Goal: Information Seeking & Learning: Learn about a topic

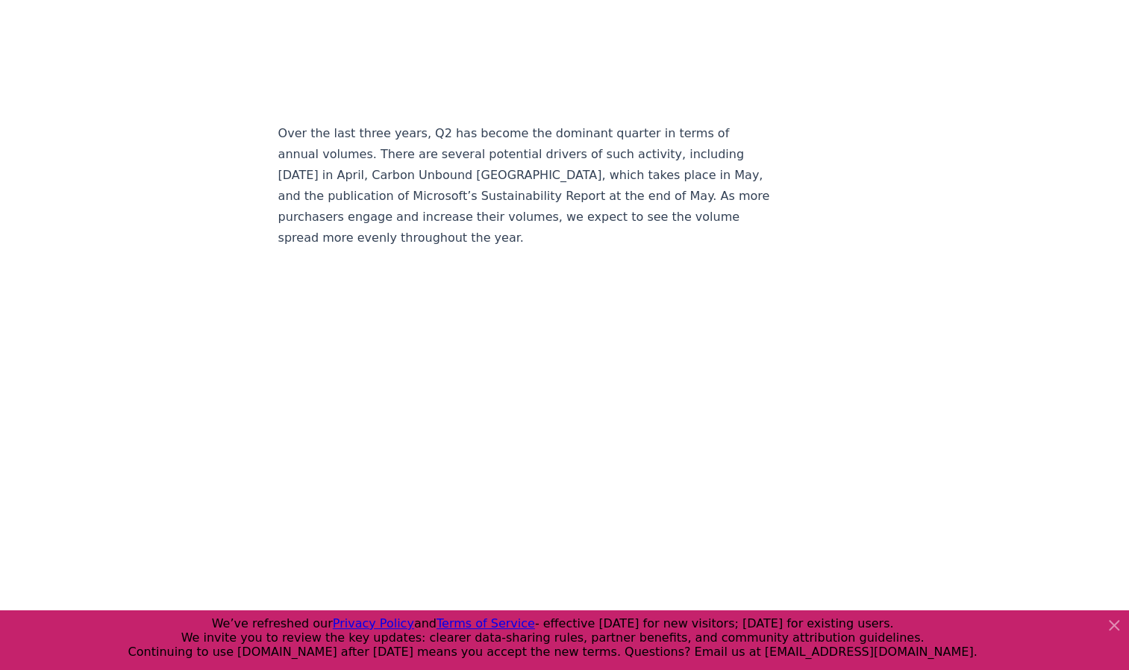
scroll to position [2894, 0]
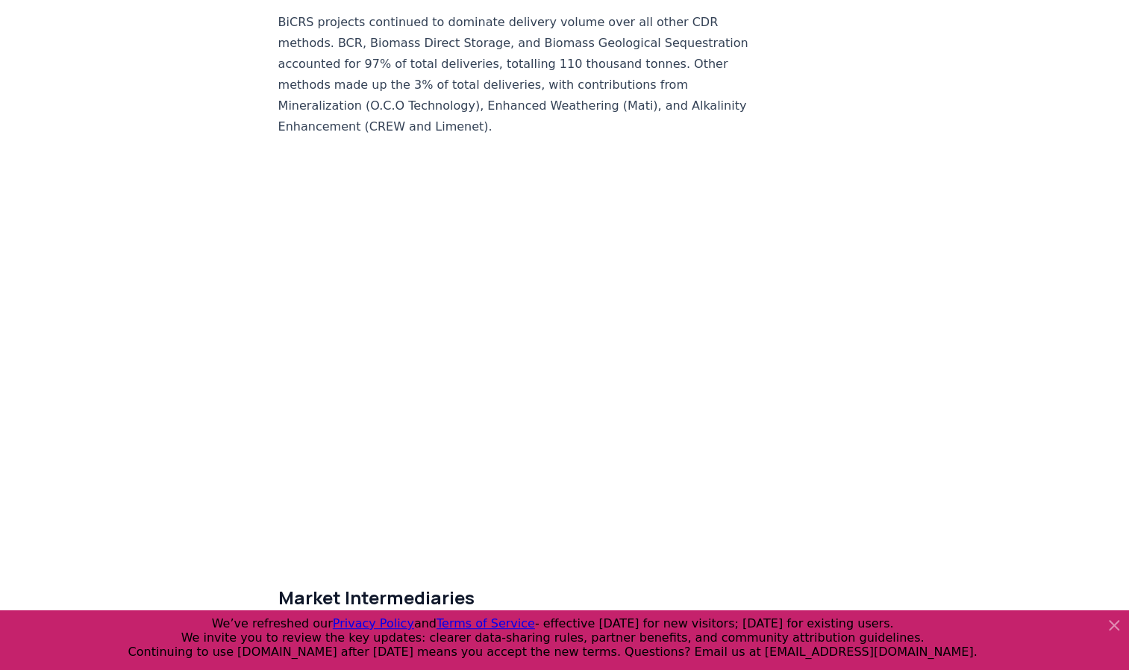
scroll to position [7623, 0]
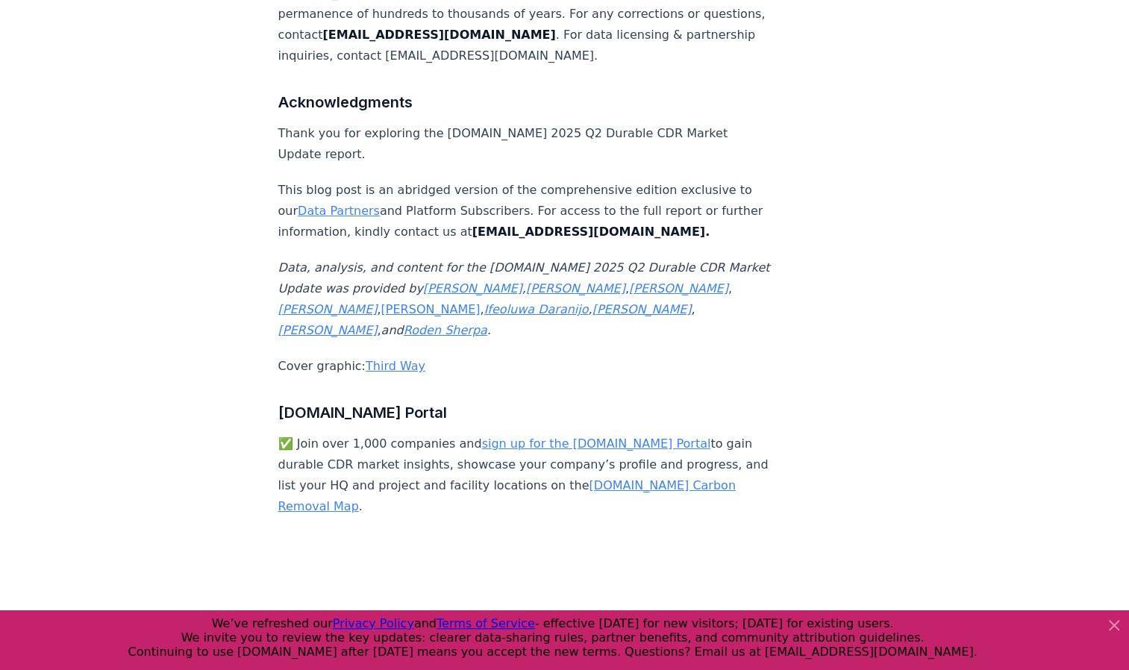
scroll to position [9975, 0]
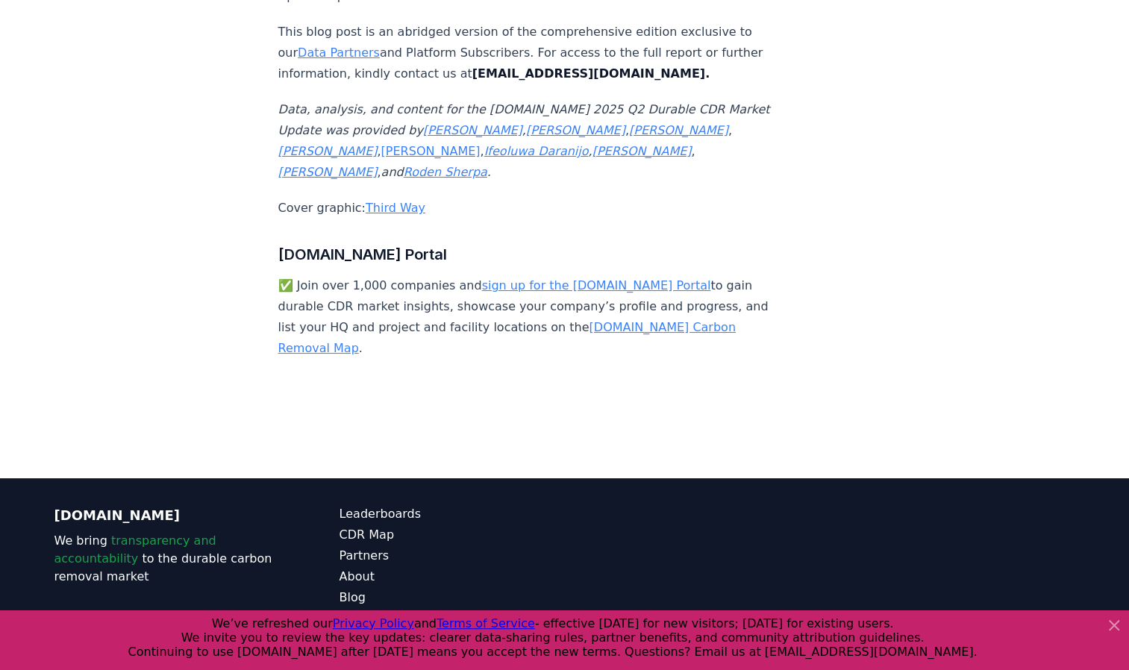
click at [1041, 478] on div "CDR.fyi We bring transparency and accountability to the durable carbon removal …" at bounding box center [565, 597] width 1044 height 239
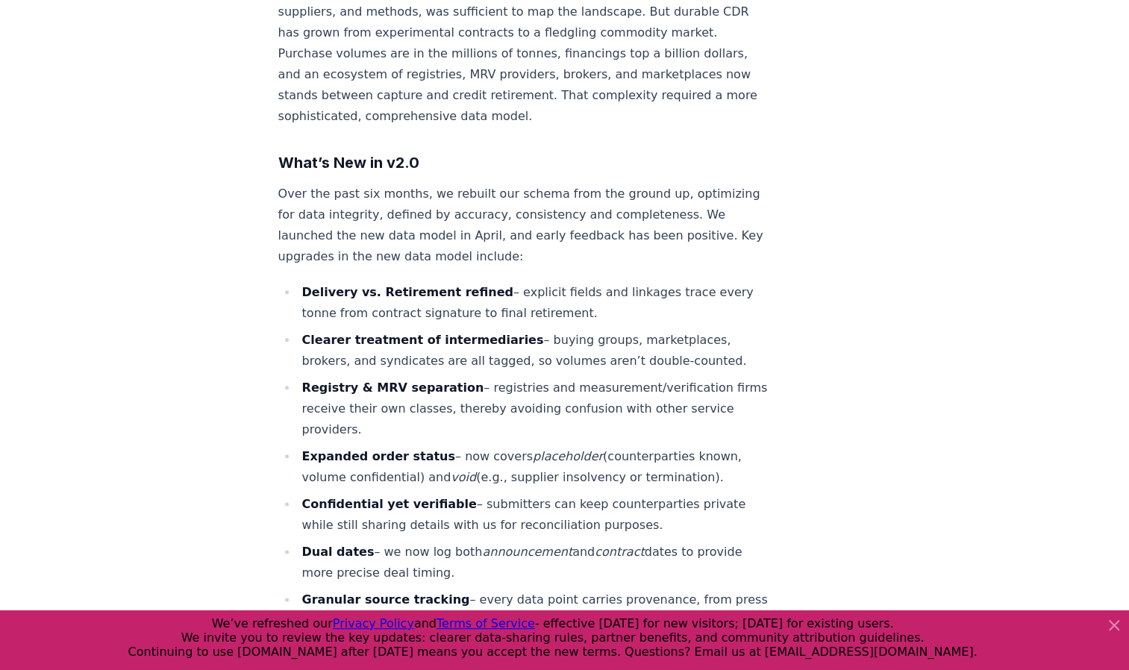
click at [1024, 459] on div "May 01, 2025 Introducing CDR.fyi New Data Model Powering Trust & Transparency i…" at bounding box center [565, 261] width 1044 height 2035
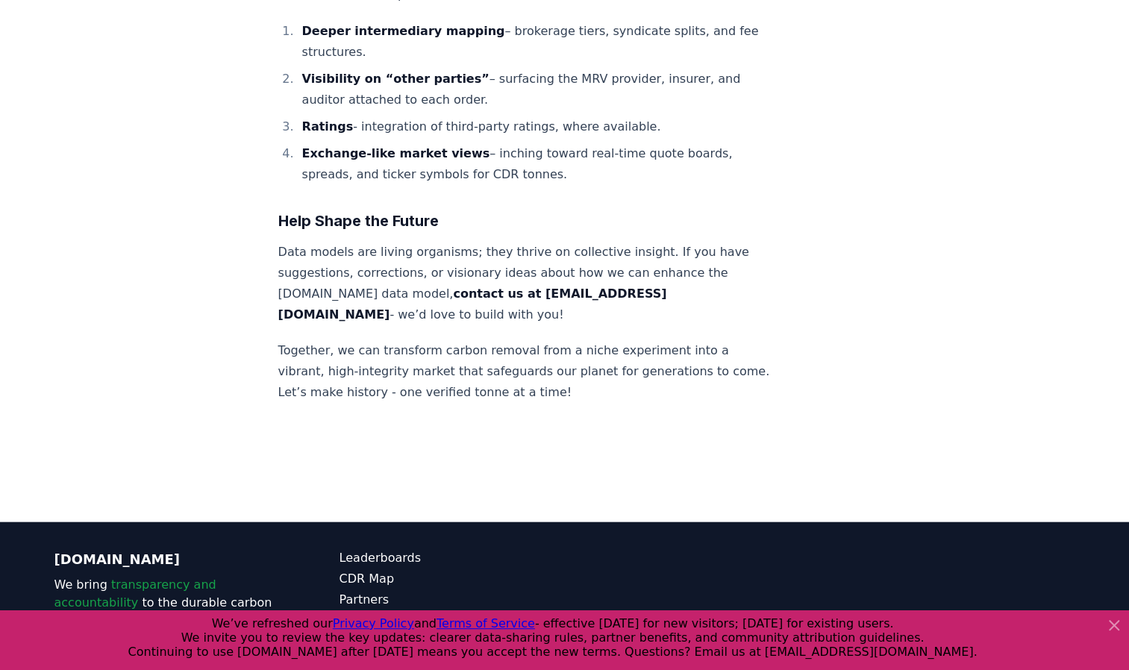
scroll to position [1709, 0]
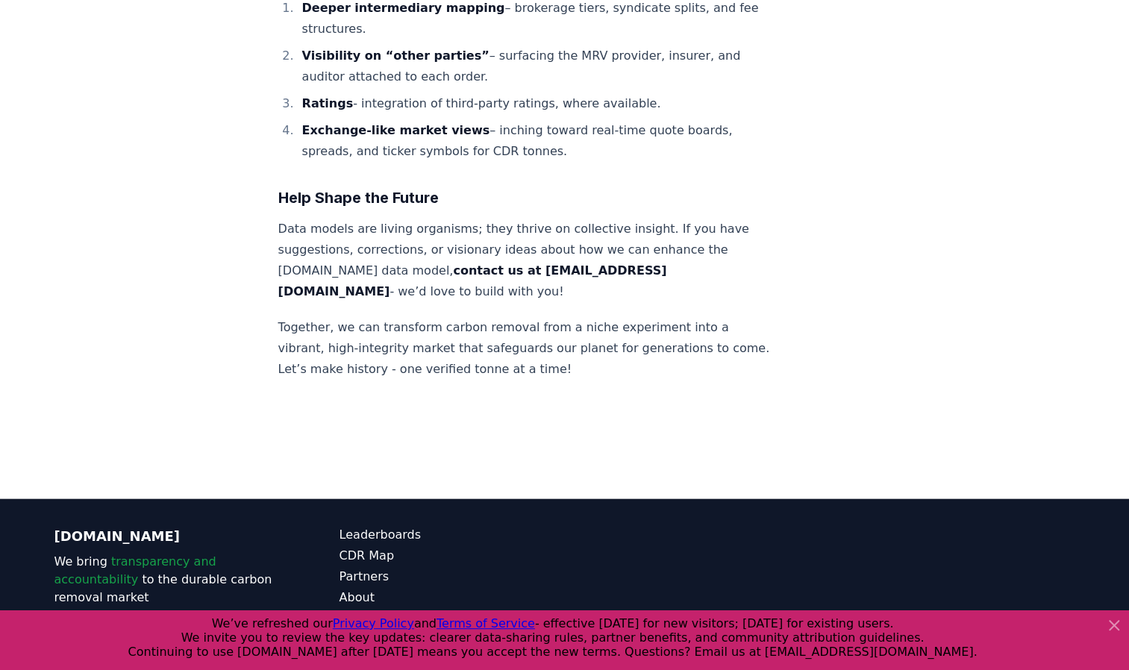
click at [1037, 526] on div "© 2025 [DOMAIN_NAME]. All rights reserved." at bounding box center [849, 618] width 451 height 185
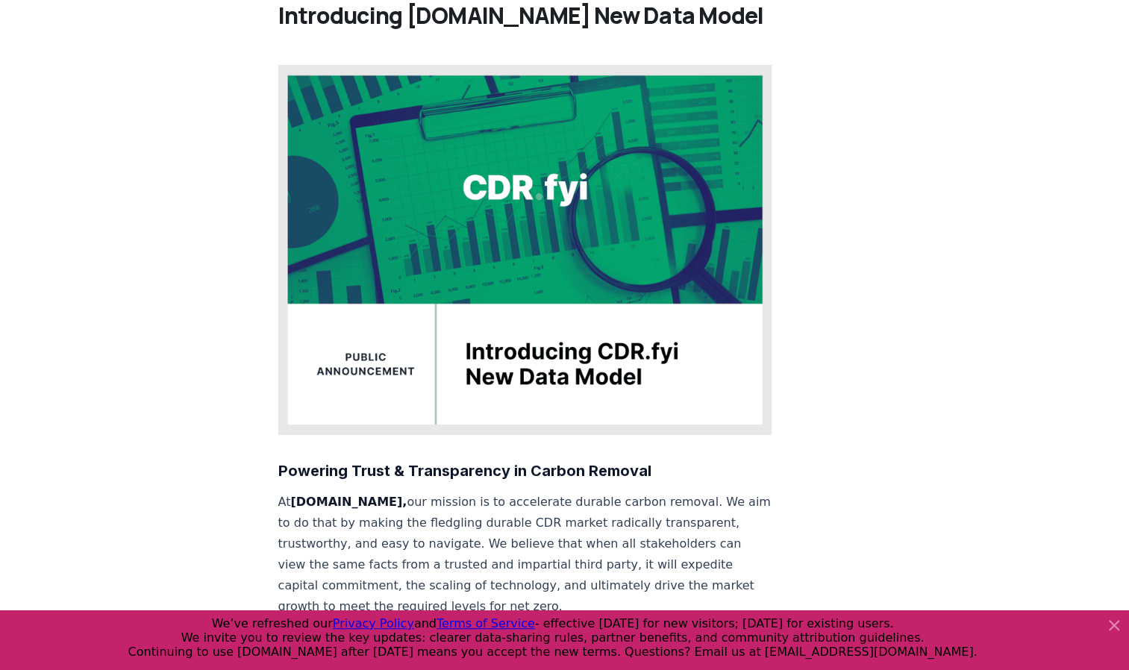
scroll to position [0, 0]
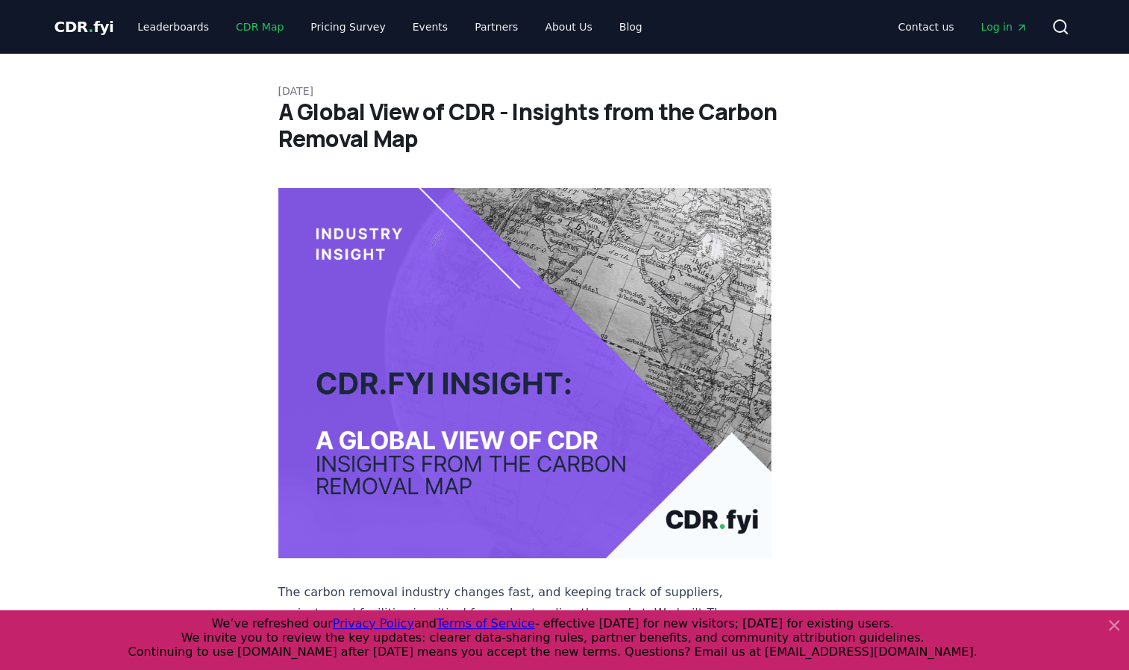
click at [229, 23] on link "CDR Map" at bounding box center [260, 26] width 72 height 27
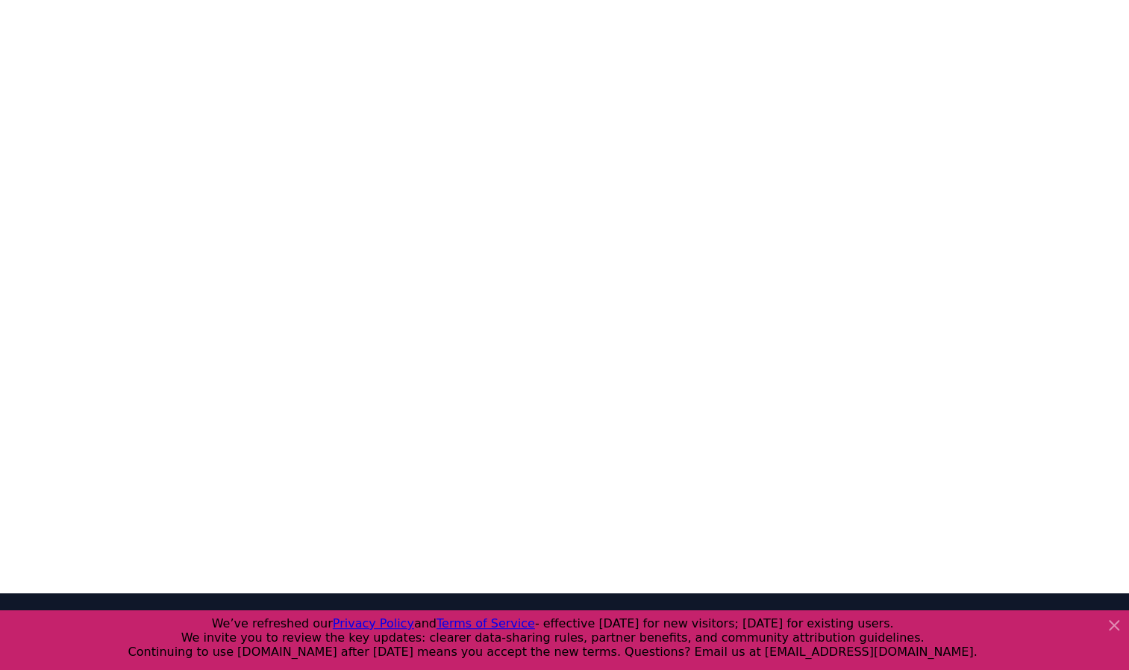
scroll to position [93, 0]
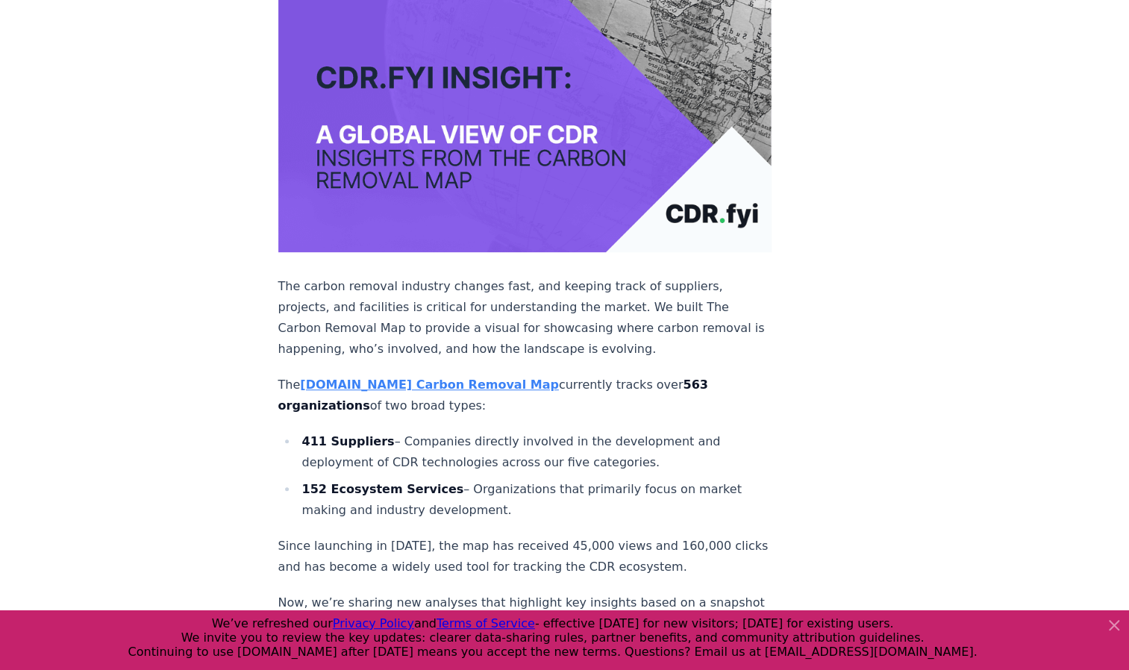
scroll to position [511, 0]
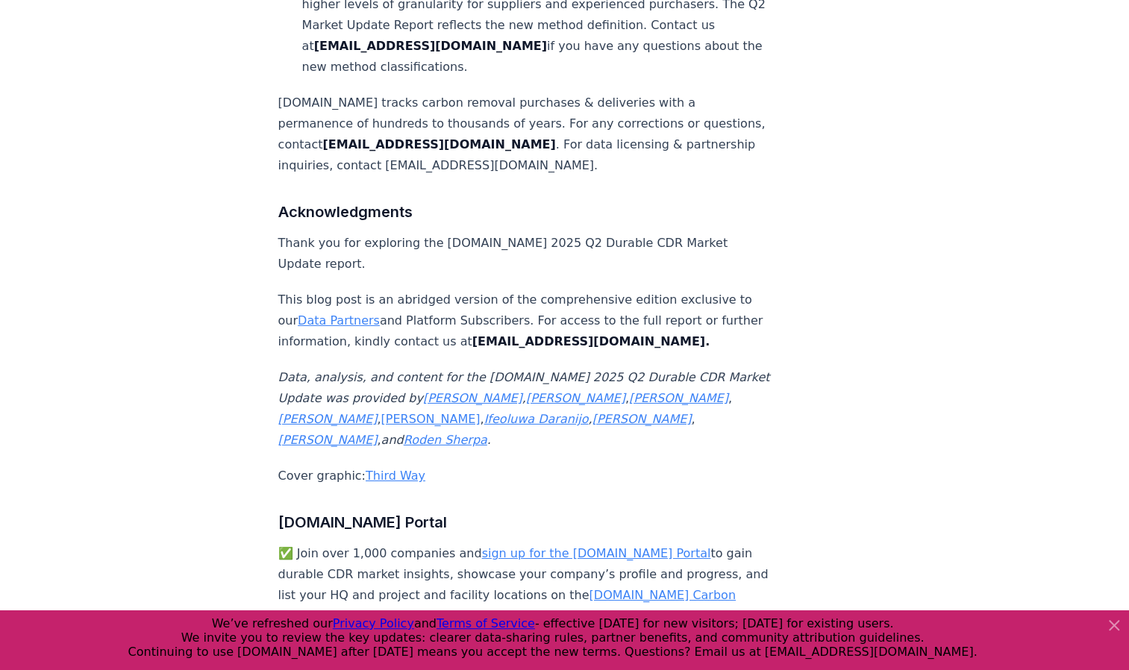
scroll to position [9709, 0]
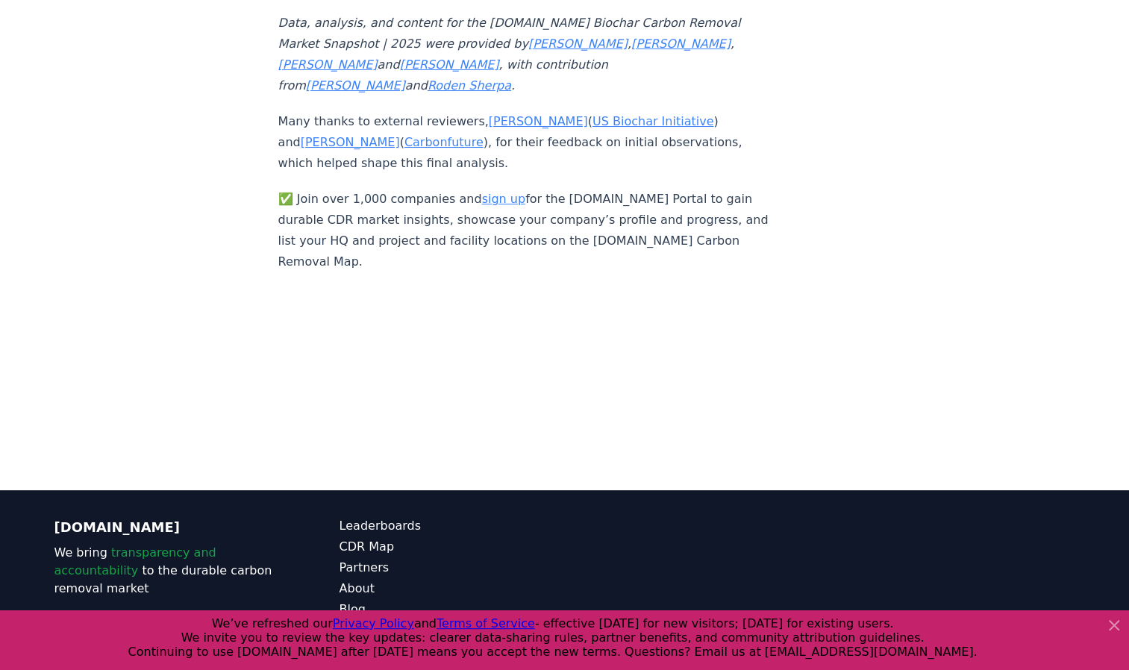
scroll to position [10095, 0]
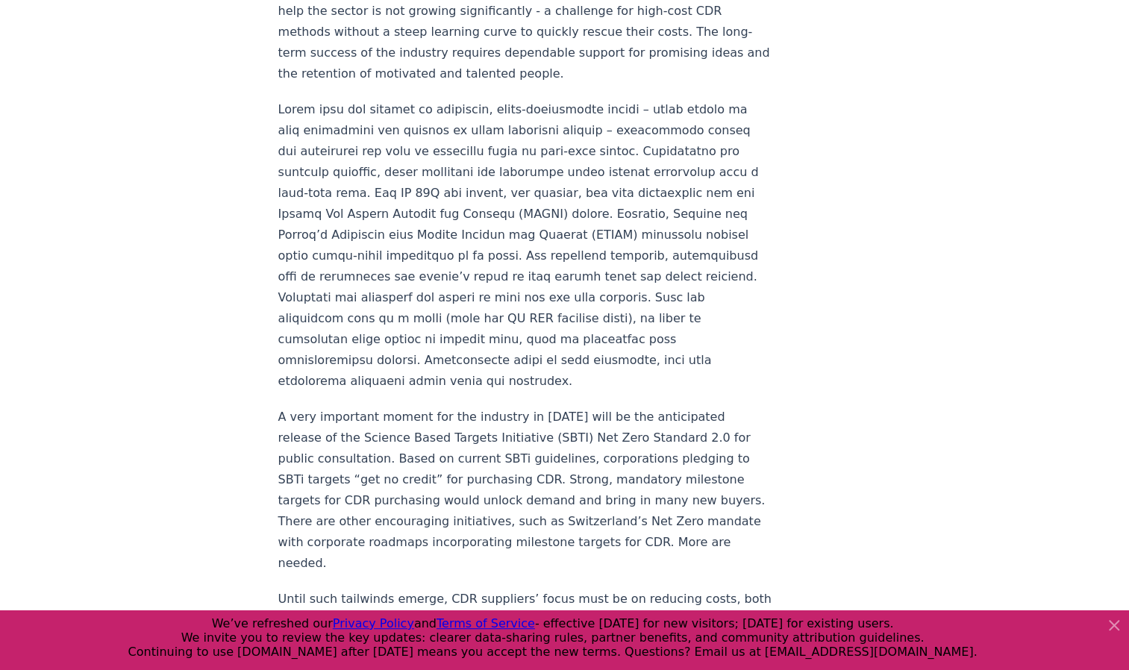
scroll to position [2080, 0]
click at [1112, 622] on icon at bounding box center [1114, 625] width 18 height 18
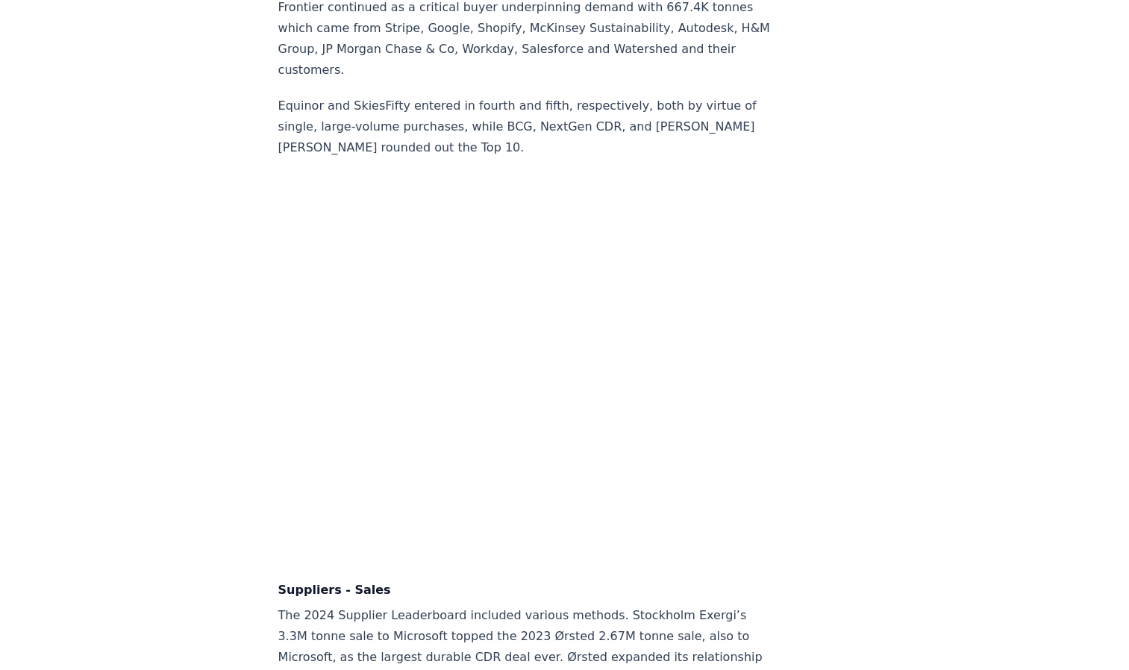
scroll to position [9126, 0]
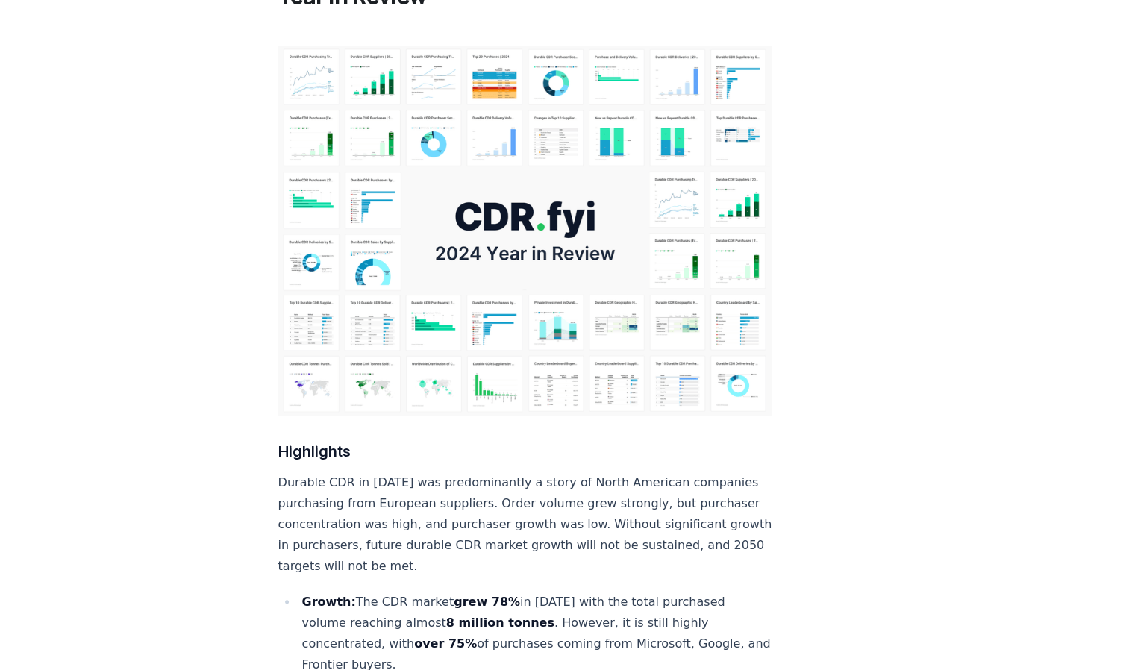
scroll to position [0, 0]
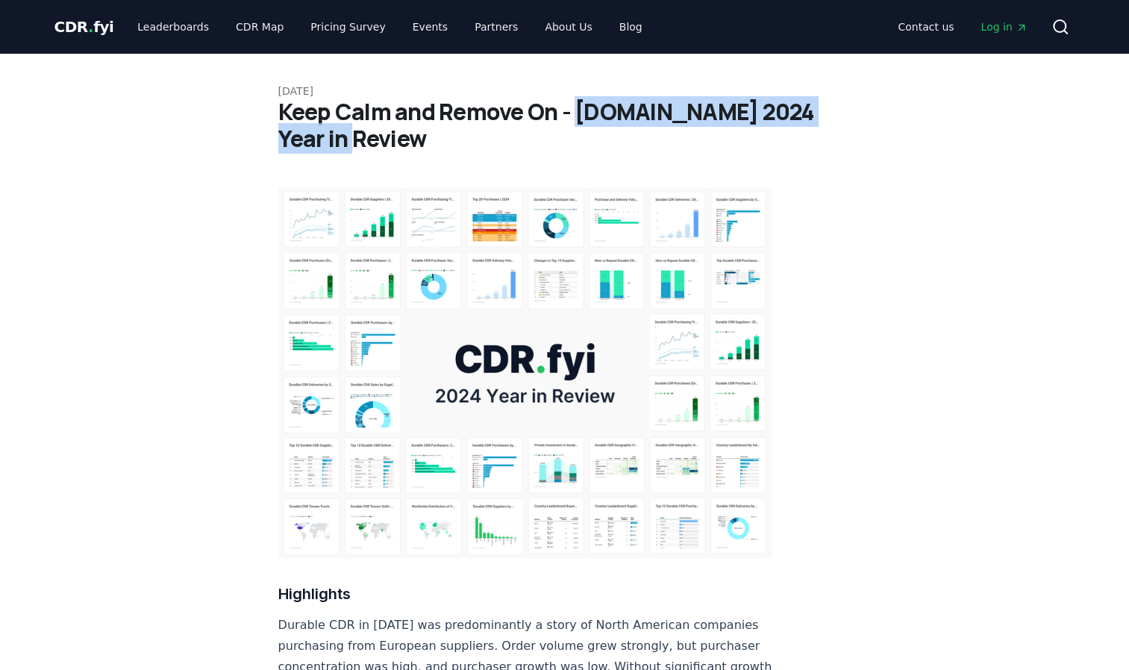
drag, startPoint x: 574, startPoint y: 109, endPoint x: 583, endPoint y: 139, distance: 31.2
click at [583, 139] on h1 "Keep Calm and Remove On - CDR.fyi 2024 Year in Review" at bounding box center [564, 125] width 573 height 54
copy h1 "CDR.fyi 2024 Year in Review"
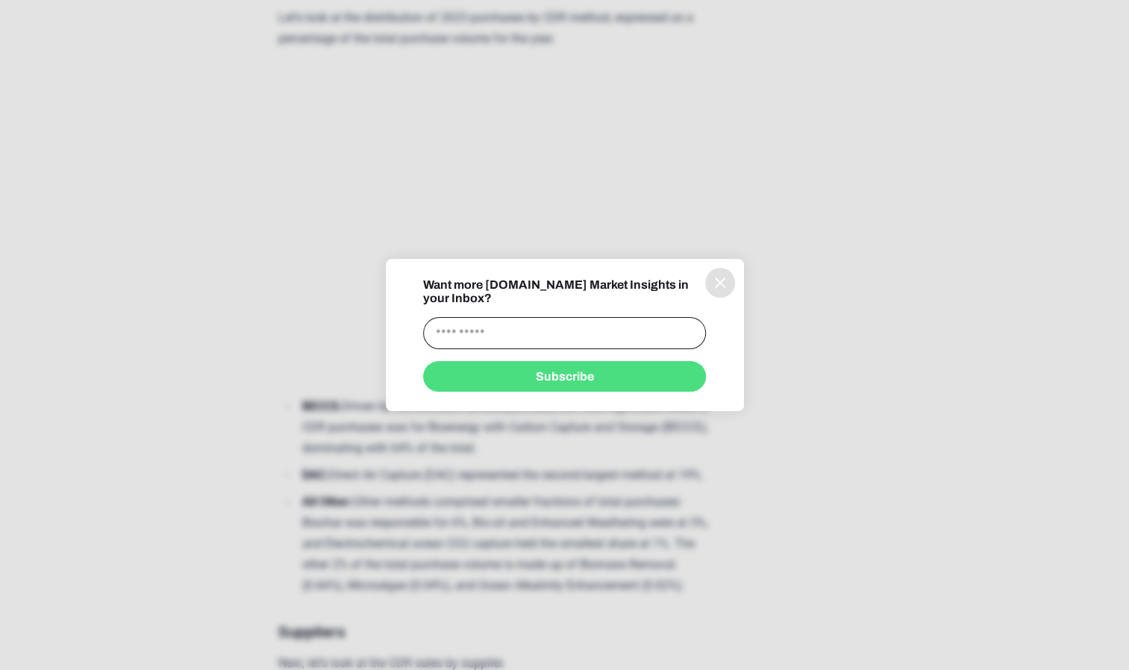
scroll to position [4122, 0]
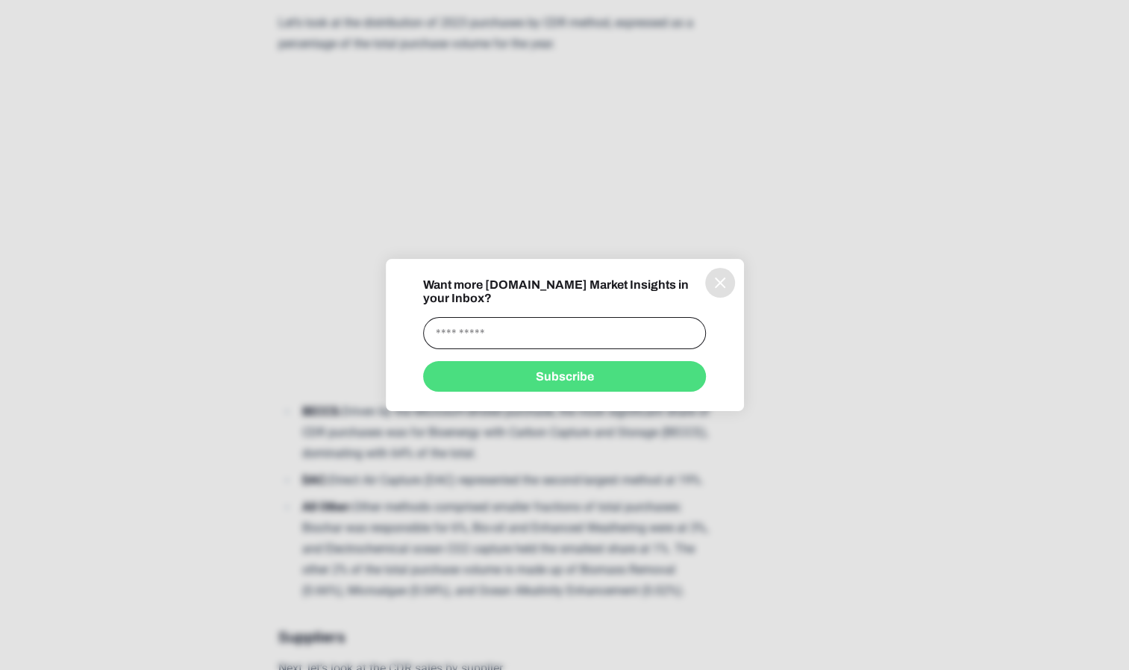
click at [730, 301] on div "Want more [DOMAIN_NAME] Market Insights in your Inbox? Subscribe" at bounding box center [565, 334] width 358 height 113
click at [729, 291] on button "information" at bounding box center [720, 283] width 30 height 30
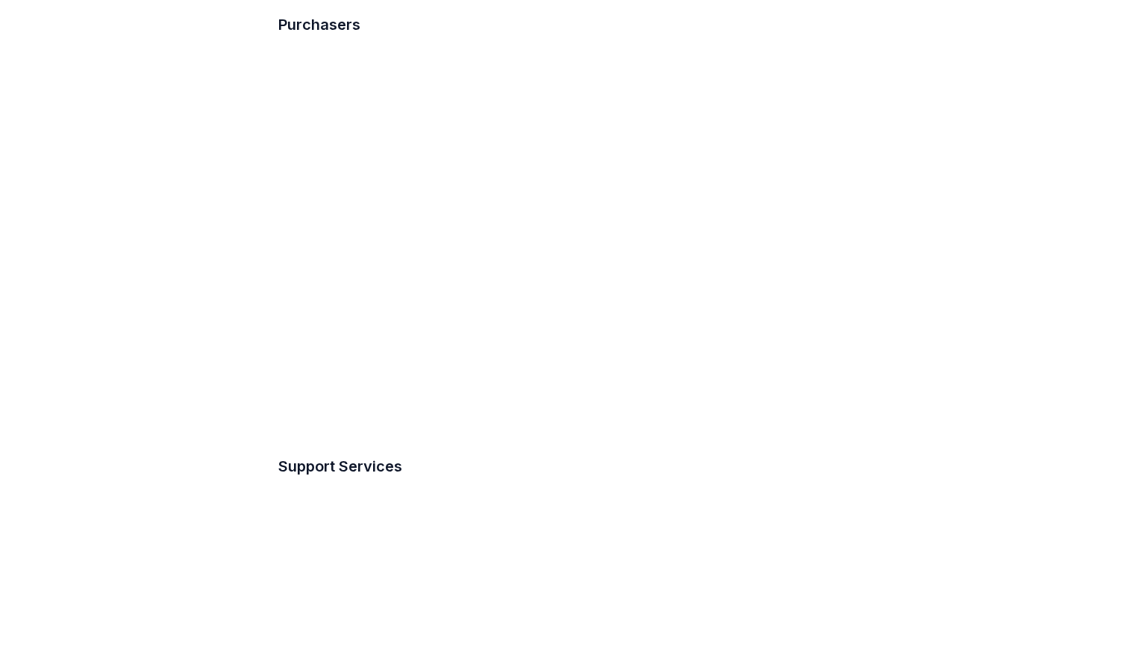
scroll to position [10592, 0]
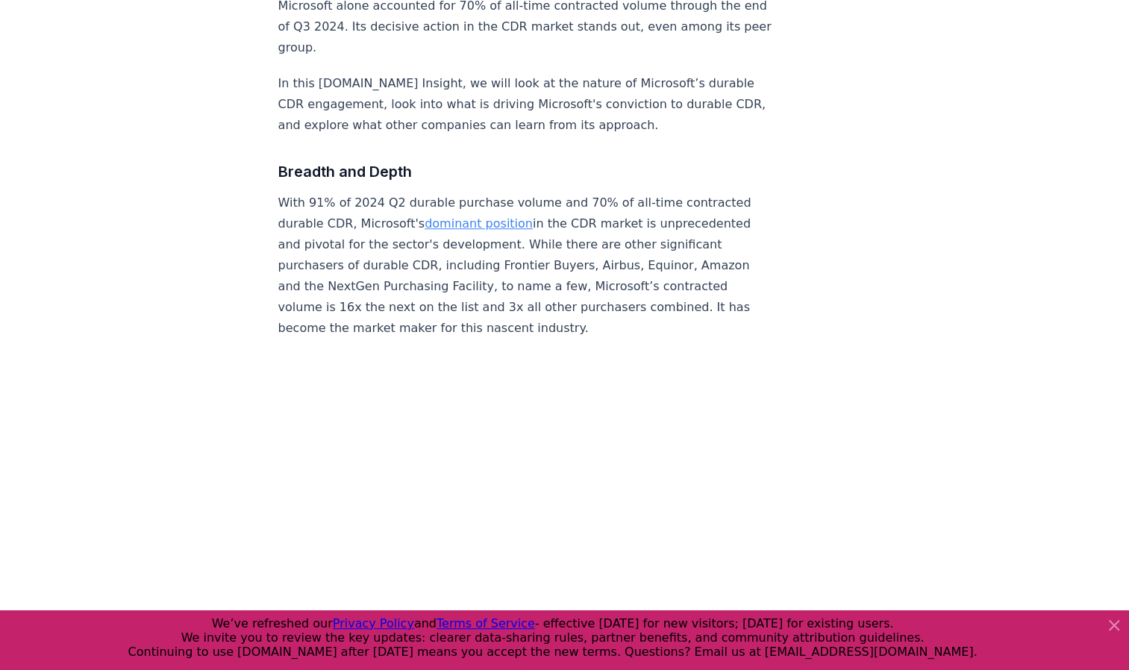
scroll to position [638, 0]
